Goal: Transaction & Acquisition: Purchase product/service

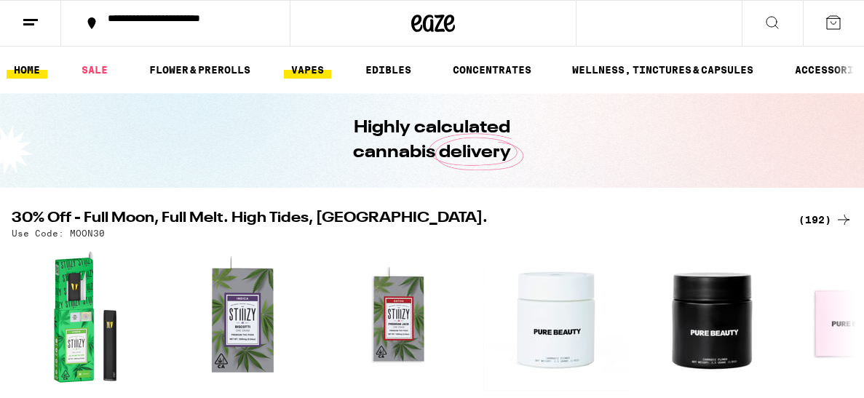
click at [311, 69] on link "VAPES" at bounding box center [307, 69] width 47 height 17
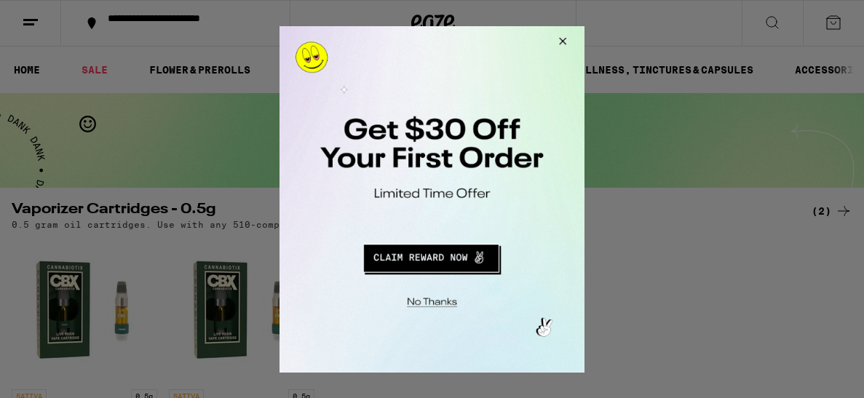
click at [562, 44] on button "Close Modal" at bounding box center [560, 42] width 39 height 35
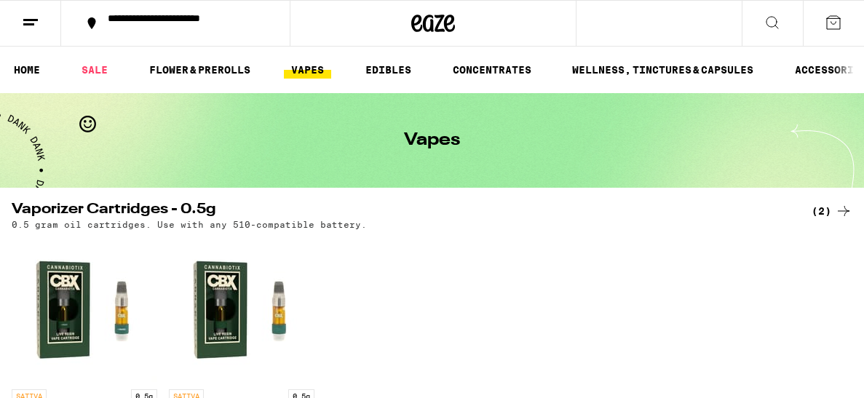
click at [837, 22] on icon at bounding box center [833, 22] width 17 height 17
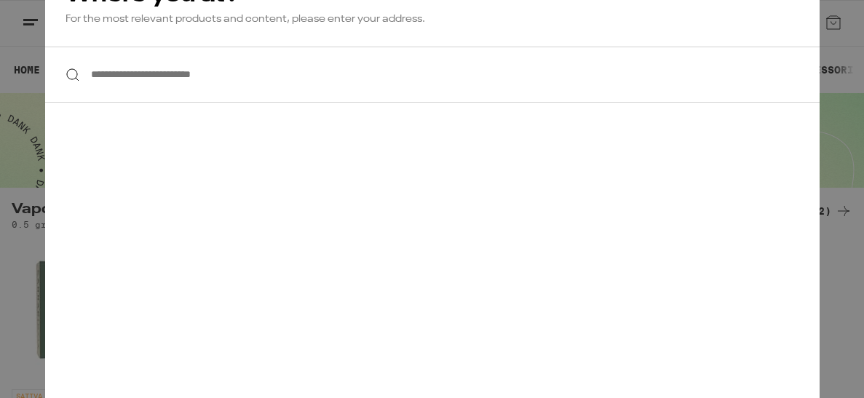
click at [860, 103] on div "**********" at bounding box center [432, 199] width 864 height 398
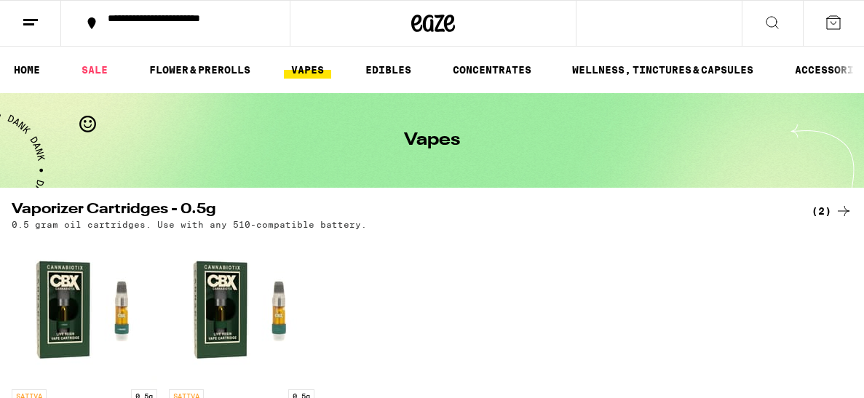
click at [841, 23] on icon at bounding box center [833, 22] width 17 height 17
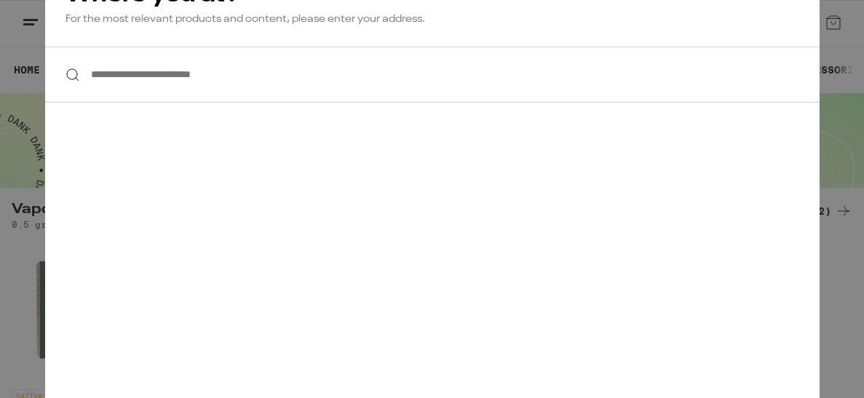
click at [704, 317] on div "**********" at bounding box center [432, 199] width 774 height 479
click at [863, 346] on div "**********" at bounding box center [432, 199] width 864 height 398
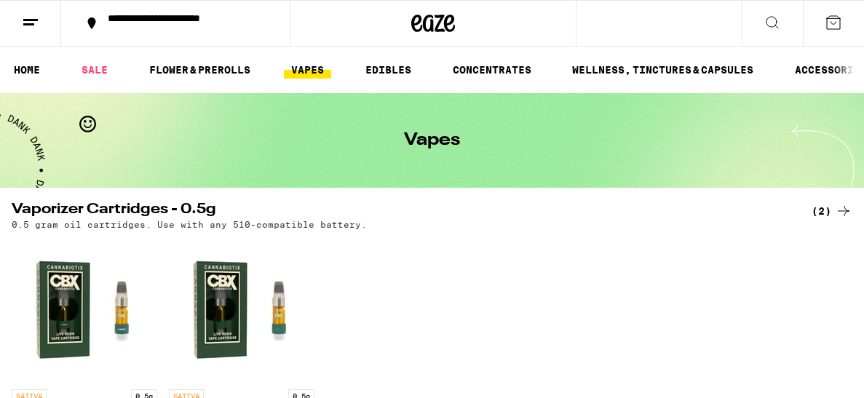
click at [35, 20] on line at bounding box center [30, 20] width 15 height 0
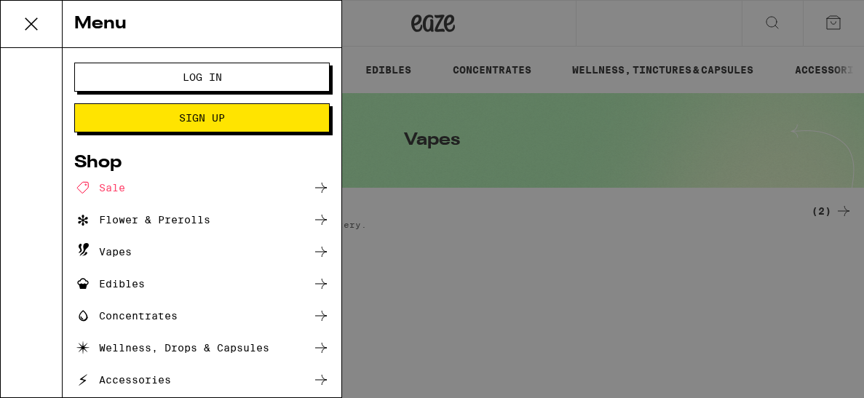
click at [130, 93] on li "Log In Sign Up" at bounding box center [201, 98] width 255 height 70
click at [132, 83] on button "Log In" at bounding box center [201, 77] width 255 height 29
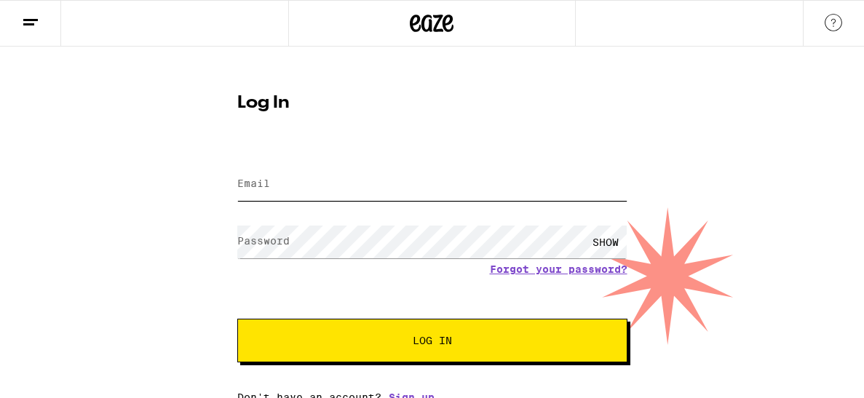
type input "[PERSON_NAME][EMAIL_ADDRESS][DOMAIN_NAME]"
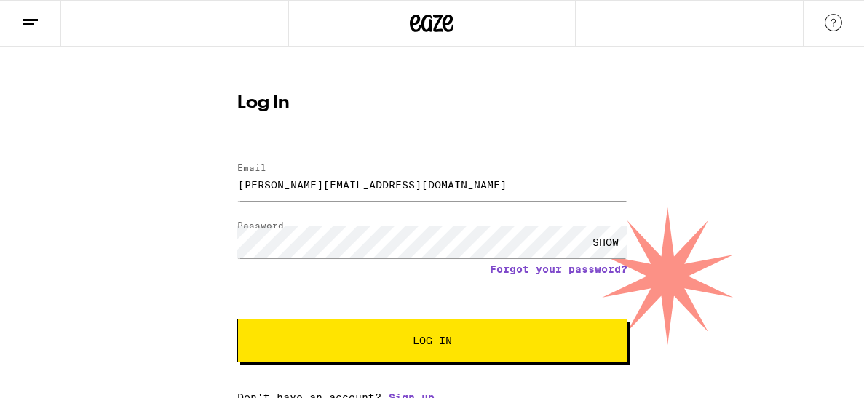
click at [426, 350] on button "Log In" at bounding box center [432, 341] width 390 height 44
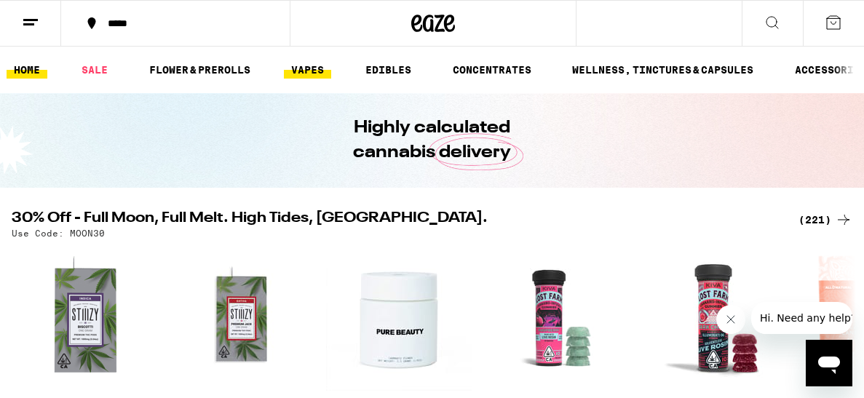
click at [306, 70] on link "VAPES" at bounding box center [307, 69] width 47 height 17
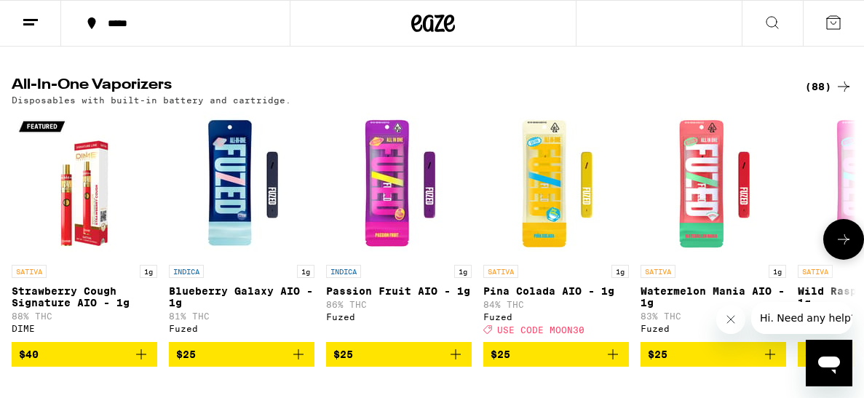
scroll to position [1106, 0]
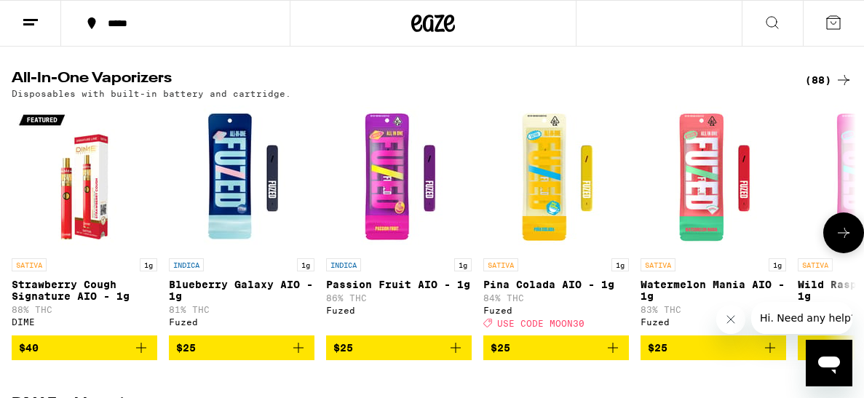
click at [835, 242] on icon at bounding box center [843, 232] width 17 height 17
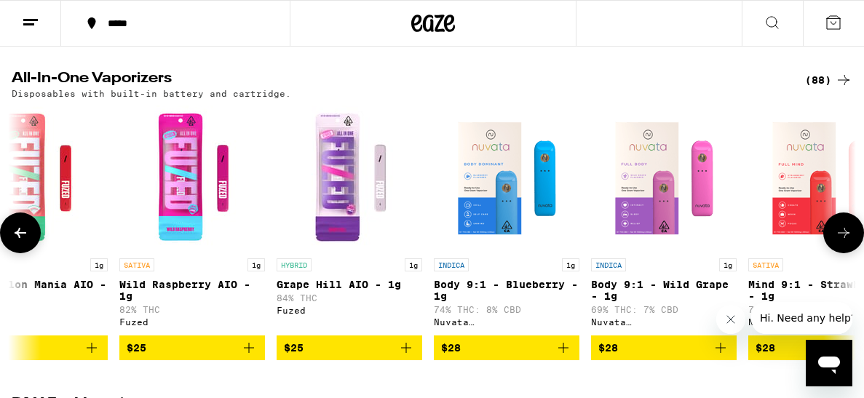
scroll to position [0, 681]
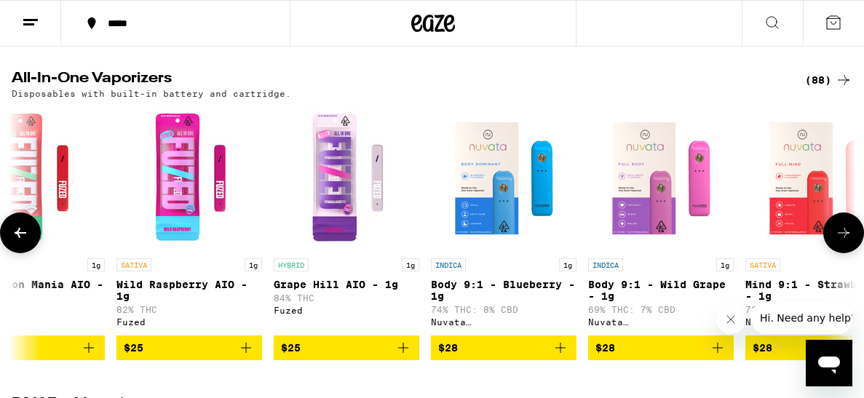
click at [835, 242] on icon at bounding box center [843, 232] width 17 height 17
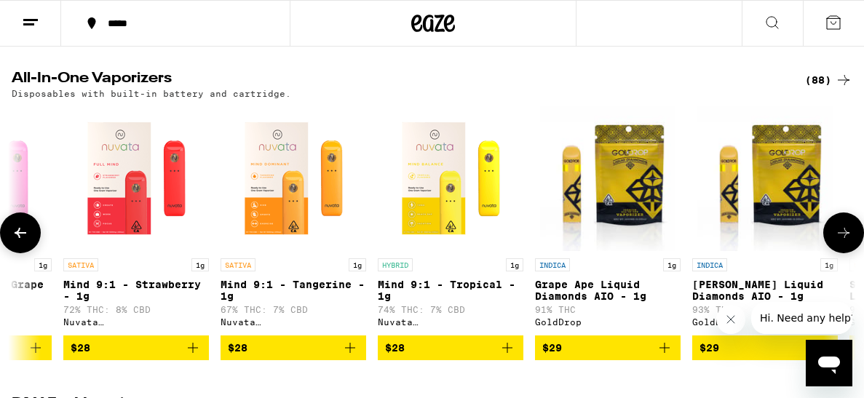
click at [835, 242] on icon at bounding box center [843, 232] width 17 height 17
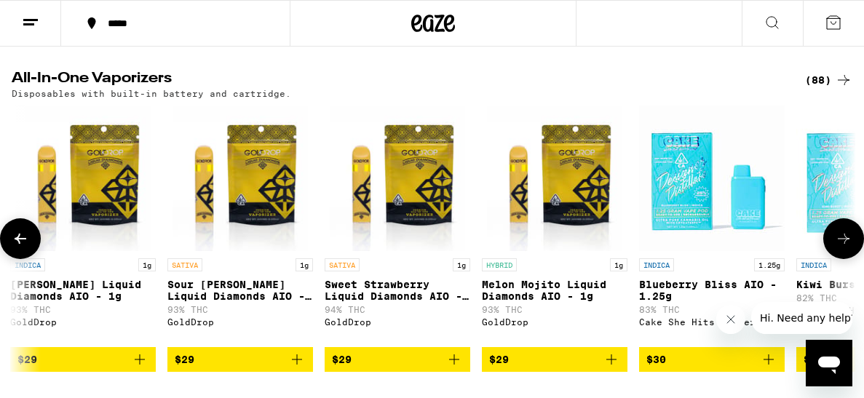
click at [835, 247] on icon at bounding box center [843, 238] width 17 height 17
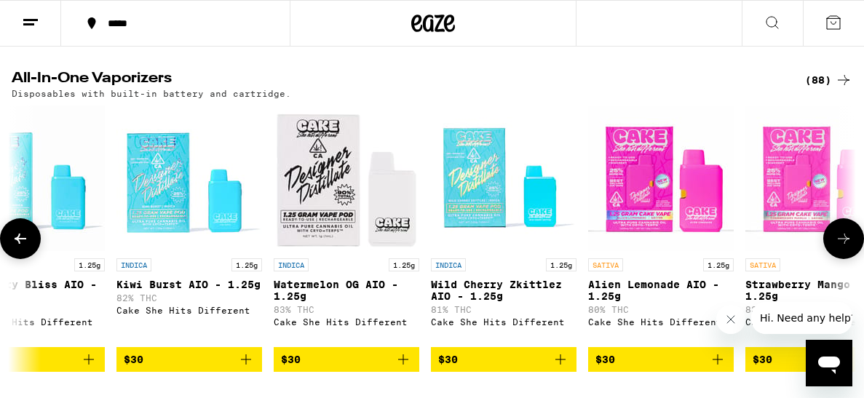
scroll to position [0, 2726]
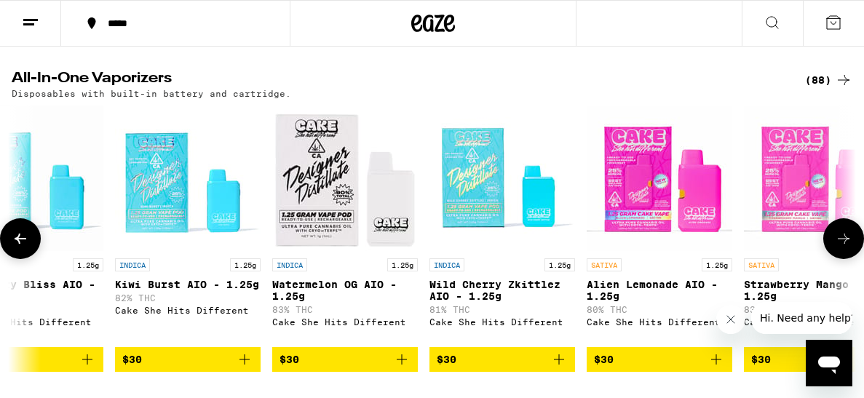
click at [835, 247] on icon at bounding box center [843, 238] width 17 height 17
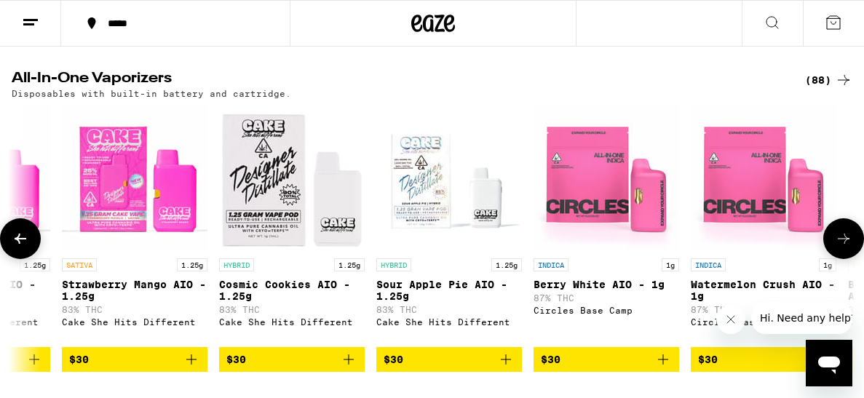
click at [835, 247] on icon at bounding box center [843, 238] width 17 height 17
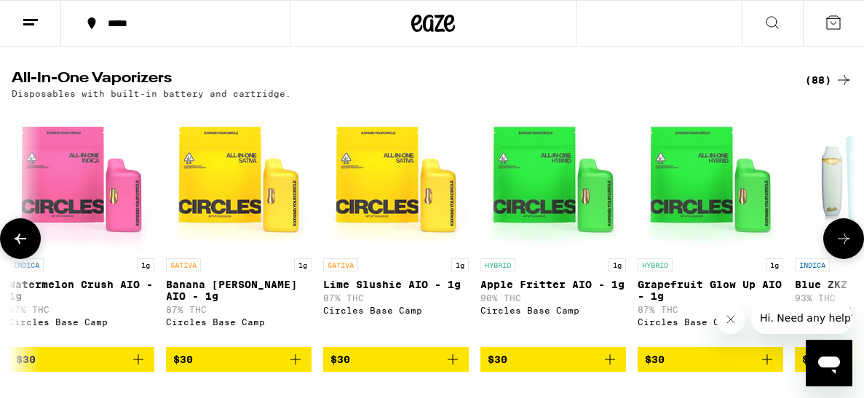
click at [835, 247] on icon at bounding box center [843, 238] width 17 height 17
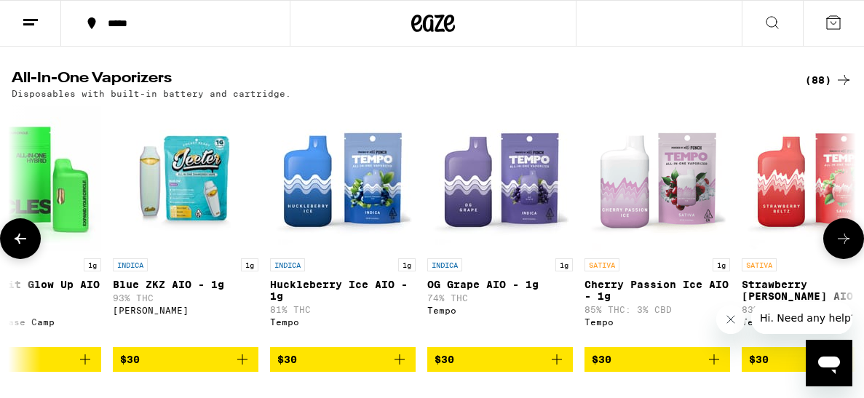
click at [835, 247] on icon at bounding box center [843, 238] width 17 height 17
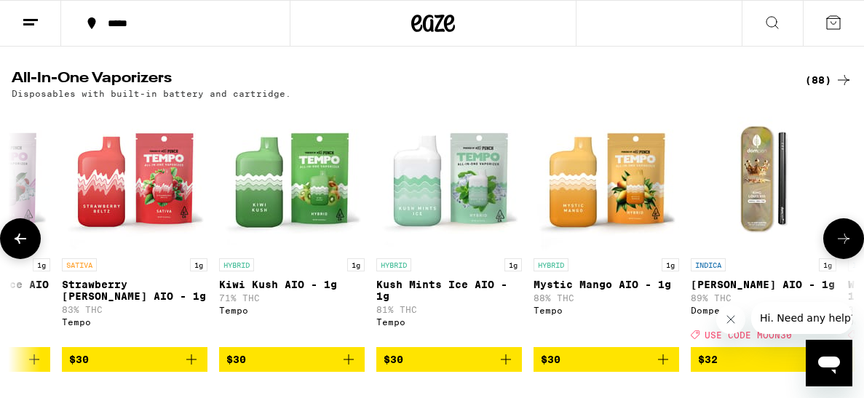
scroll to position [0, 5453]
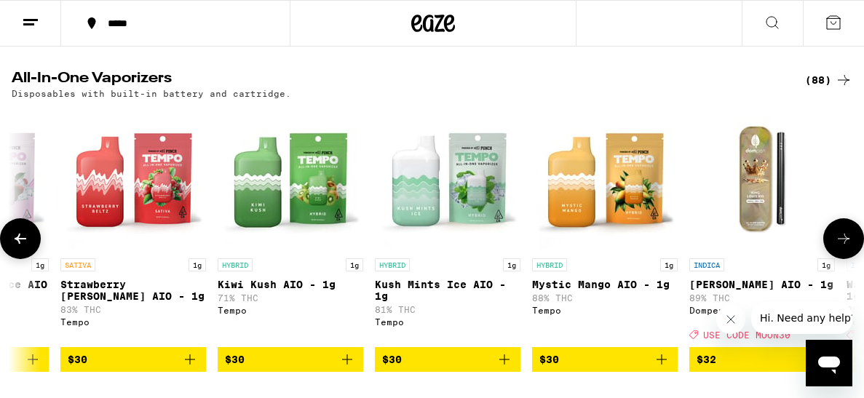
click at [835, 247] on icon at bounding box center [843, 238] width 17 height 17
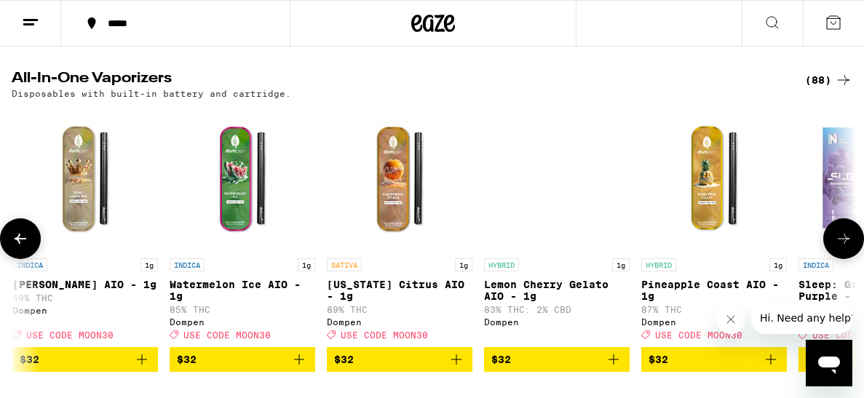
scroll to position [0, 6135]
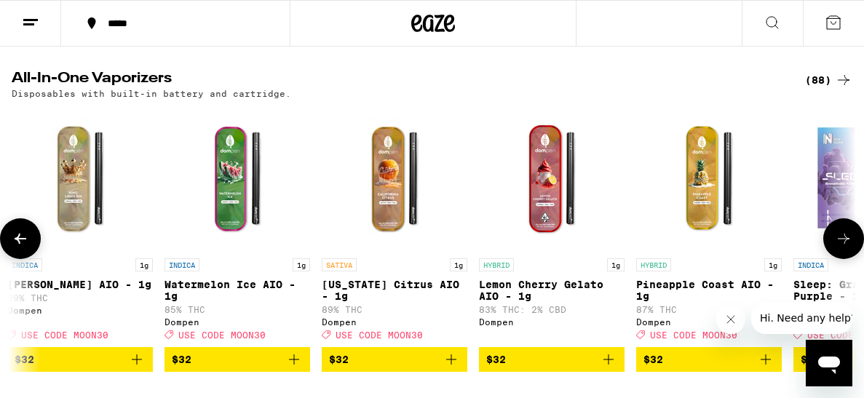
click at [835, 247] on icon at bounding box center [843, 238] width 17 height 17
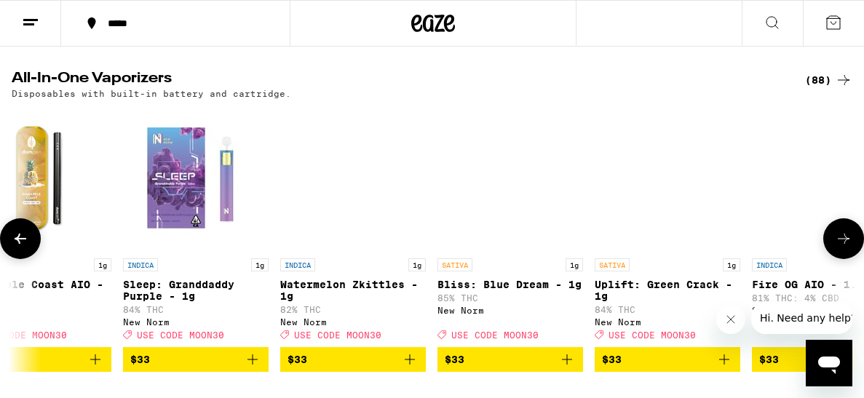
scroll to position [0, 6817]
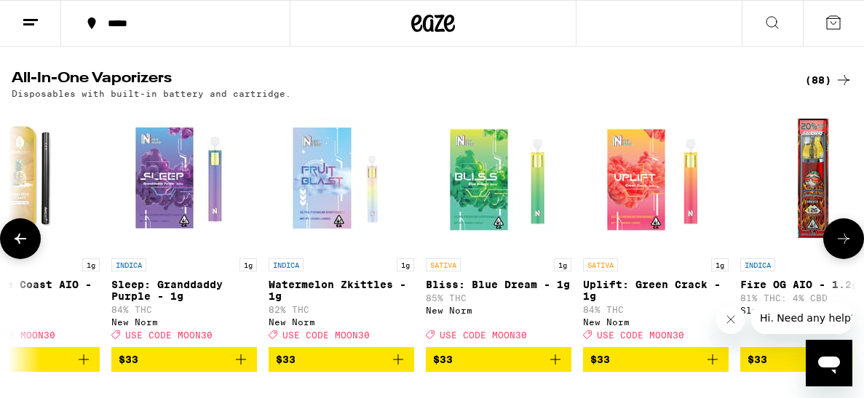
click at [835, 247] on icon at bounding box center [843, 238] width 17 height 17
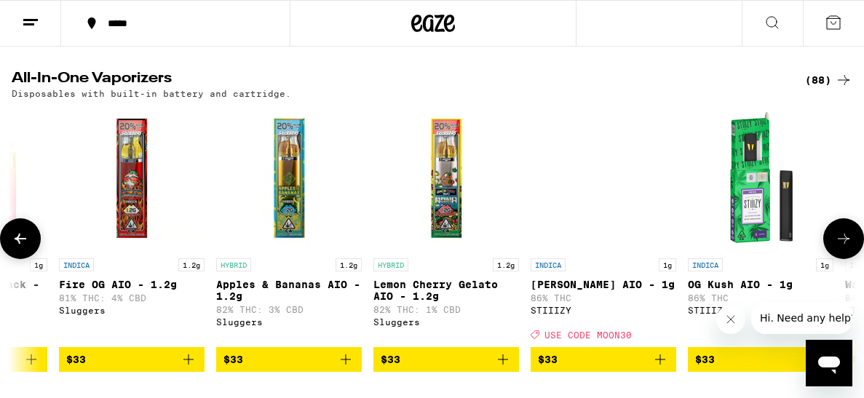
scroll to position [0, 7499]
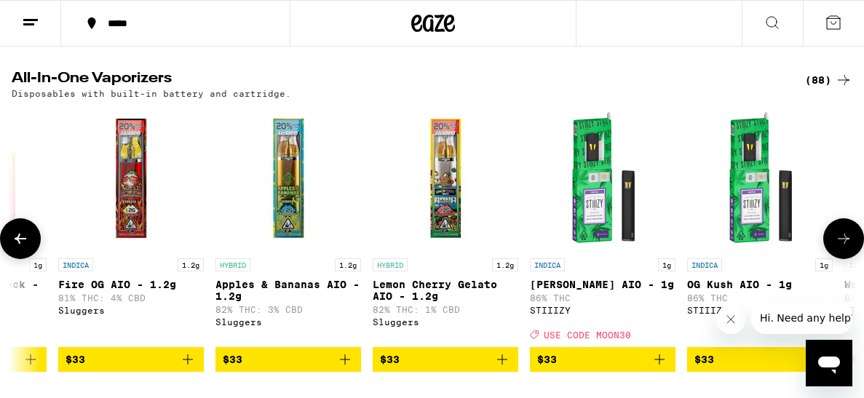
click at [835, 247] on icon at bounding box center [843, 238] width 17 height 17
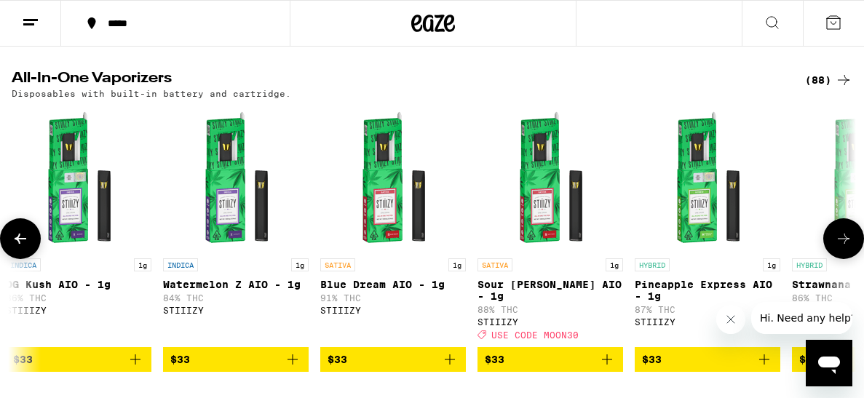
click at [835, 247] on icon at bounding box center [843, 238] width 17 height 17
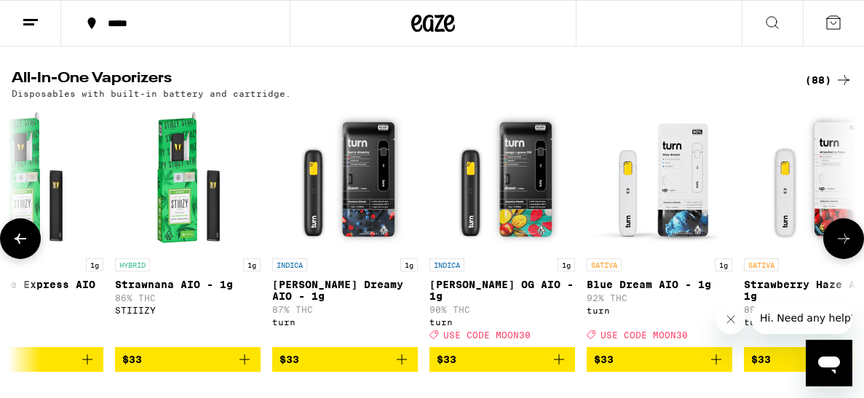
scroll to position [0, 8862]
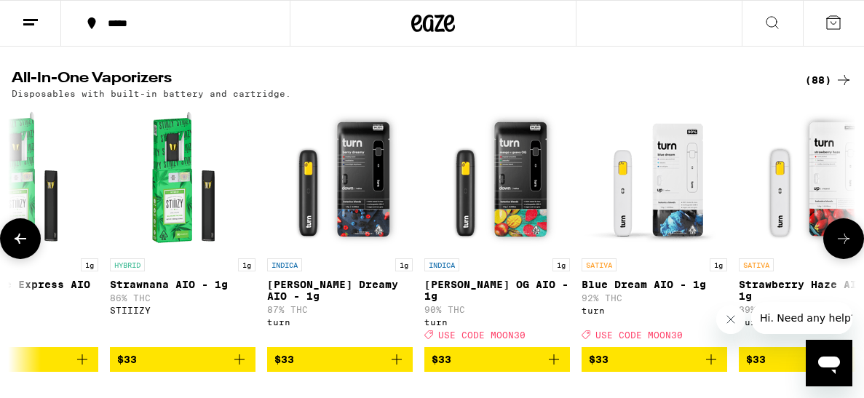
click at [835, 247] on icon at bounding box center [843, 238] width 17 height 17
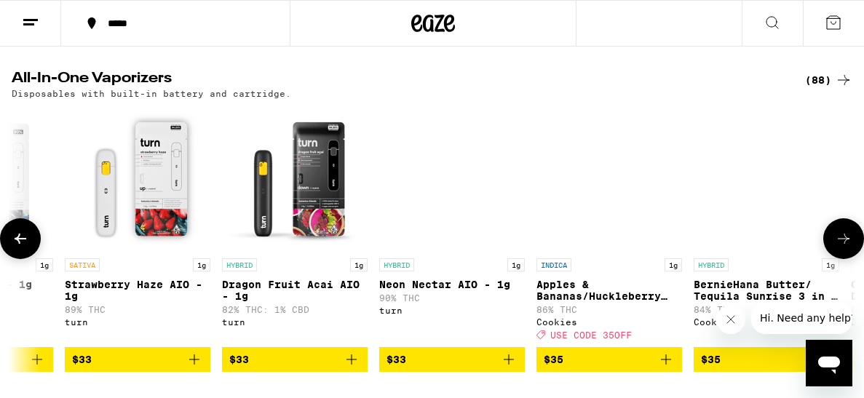
scroll to position [0, 9544]
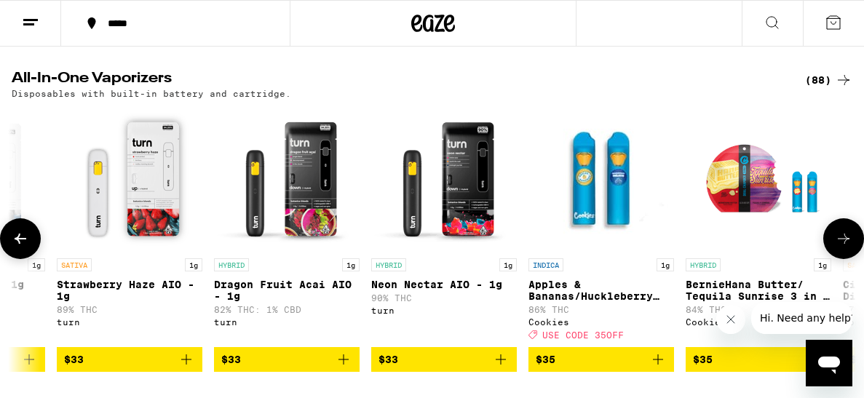
click at [835, 247] on icon at bounding box center [843, 238] width 17 height 17
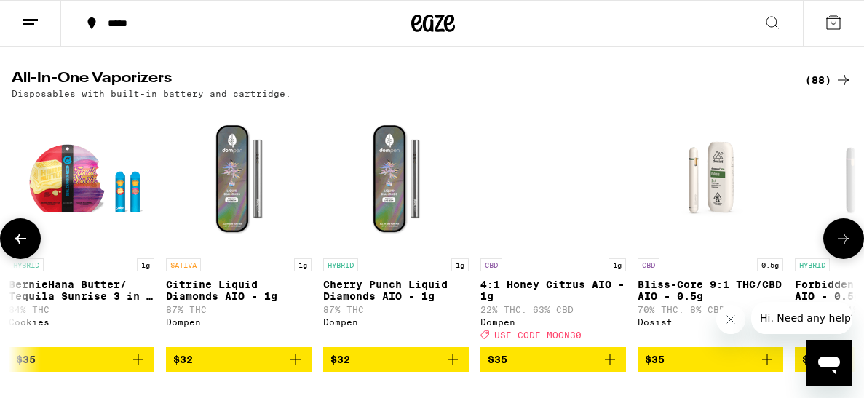
scroll to position [0, 10226]
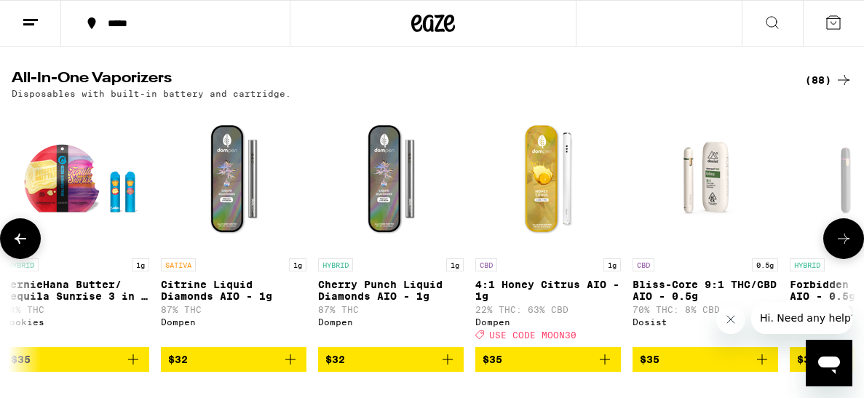
click at [835, 247] on icon at bounding box center [843, 238] width 17 height 17
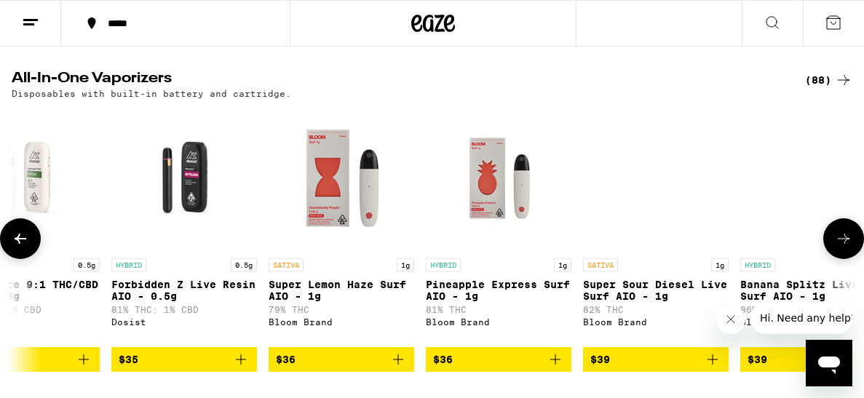
scroll to position [0, 10907]
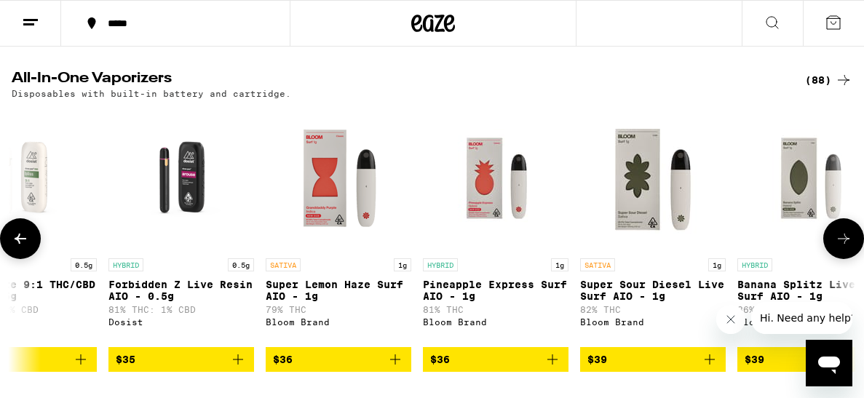
click at [842, 247] on icon at bounding box center [843, 238] width 17 height 17
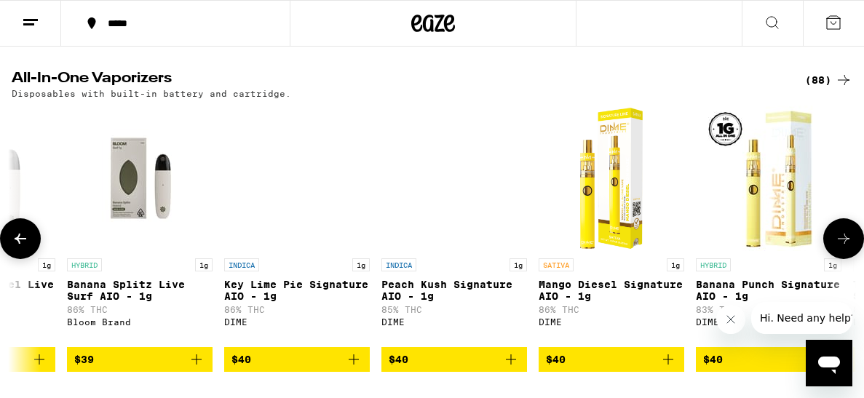
scroll to position [0, 11589]
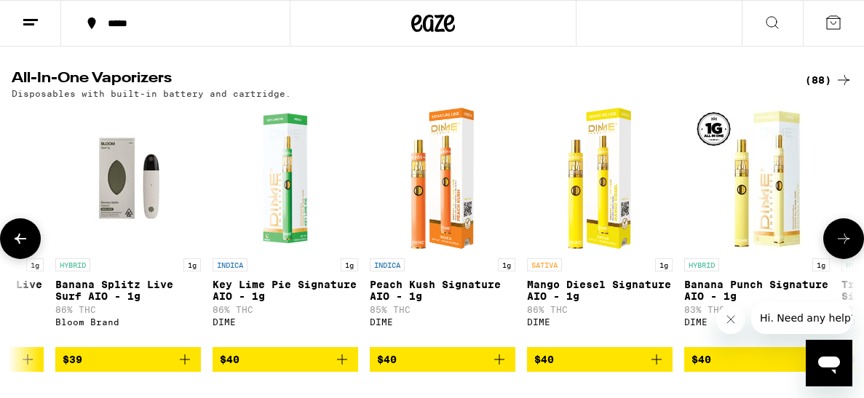
click at [842, 247] on icon at bounding box center [843, 238] width 17 height 17
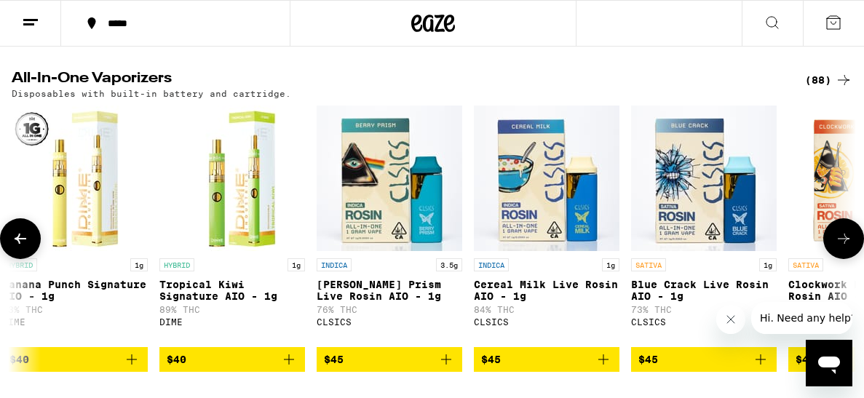
click at [842, 247] on icon at bounding box center [843, 238] width 17 height 17
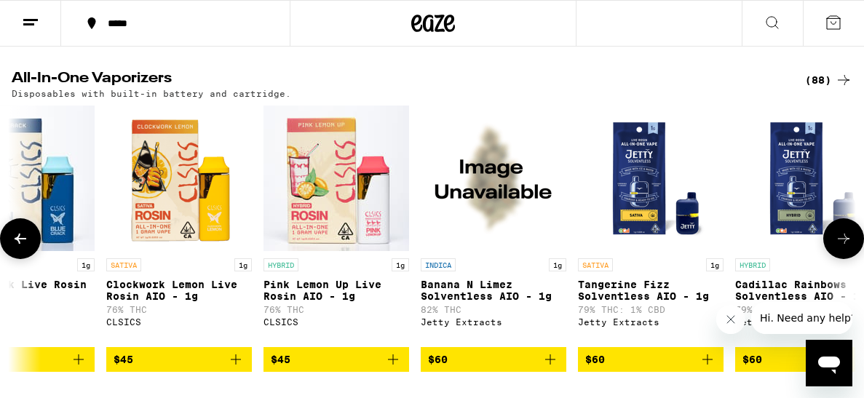
click at [842, 247] on icon at bounding box center [843, 238] width 17 height 17
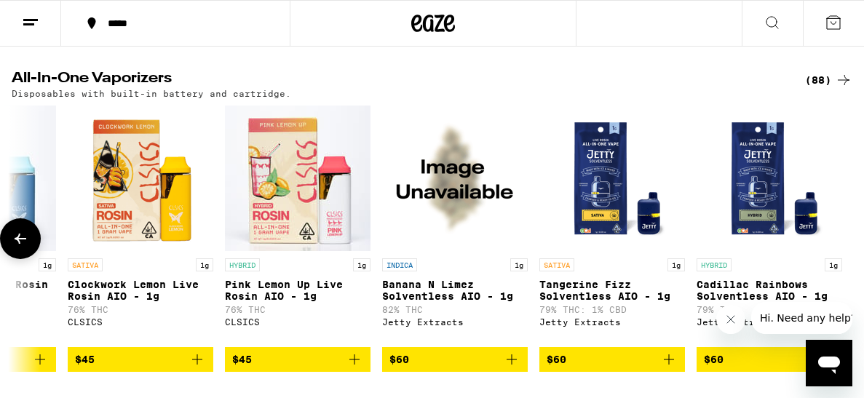
click at [842, 259] on div at bounding box center [843, 238] width 41 height 41
